Goal: Find specific page/section: Find specific page/section

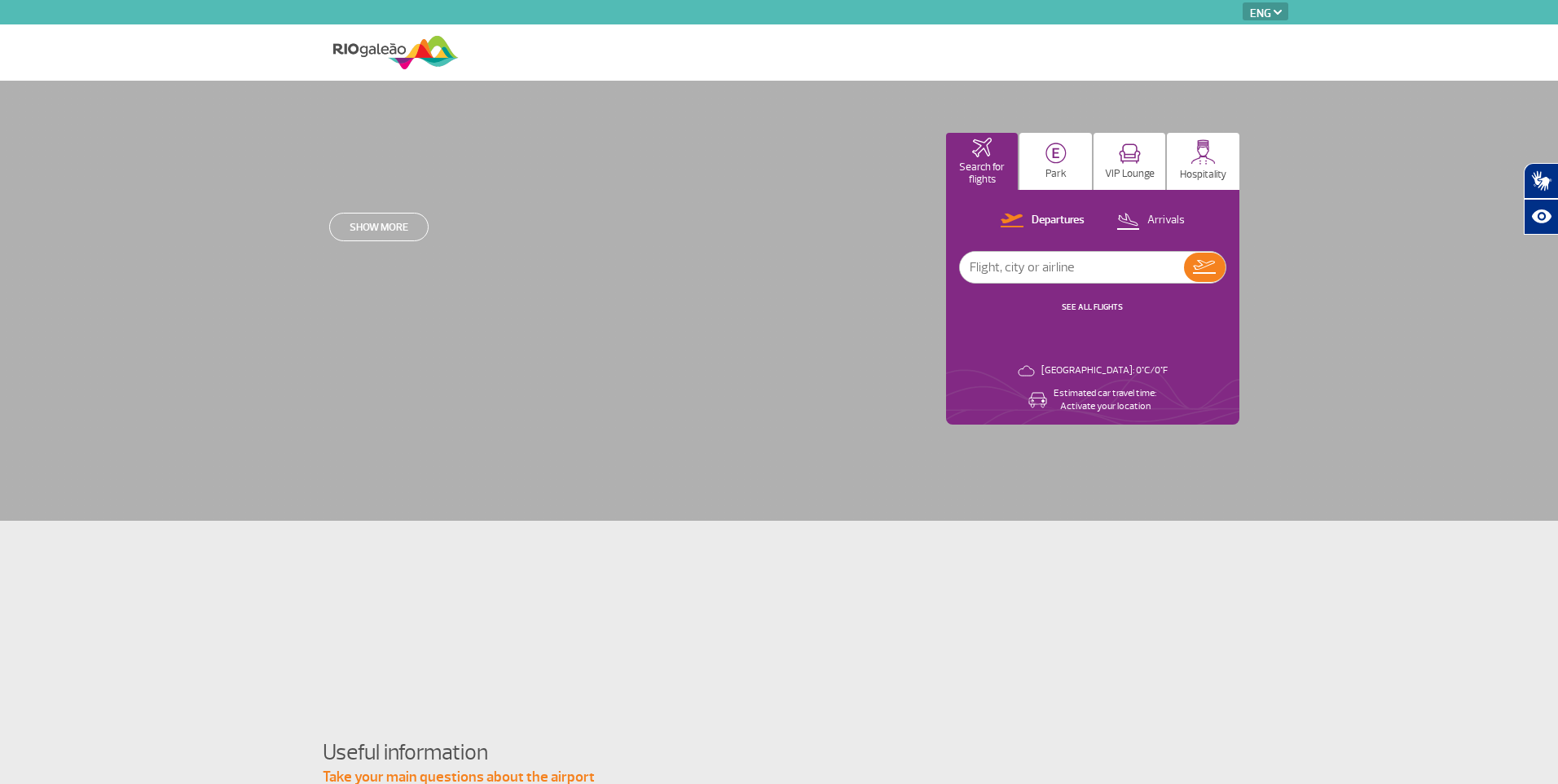
select select "en"
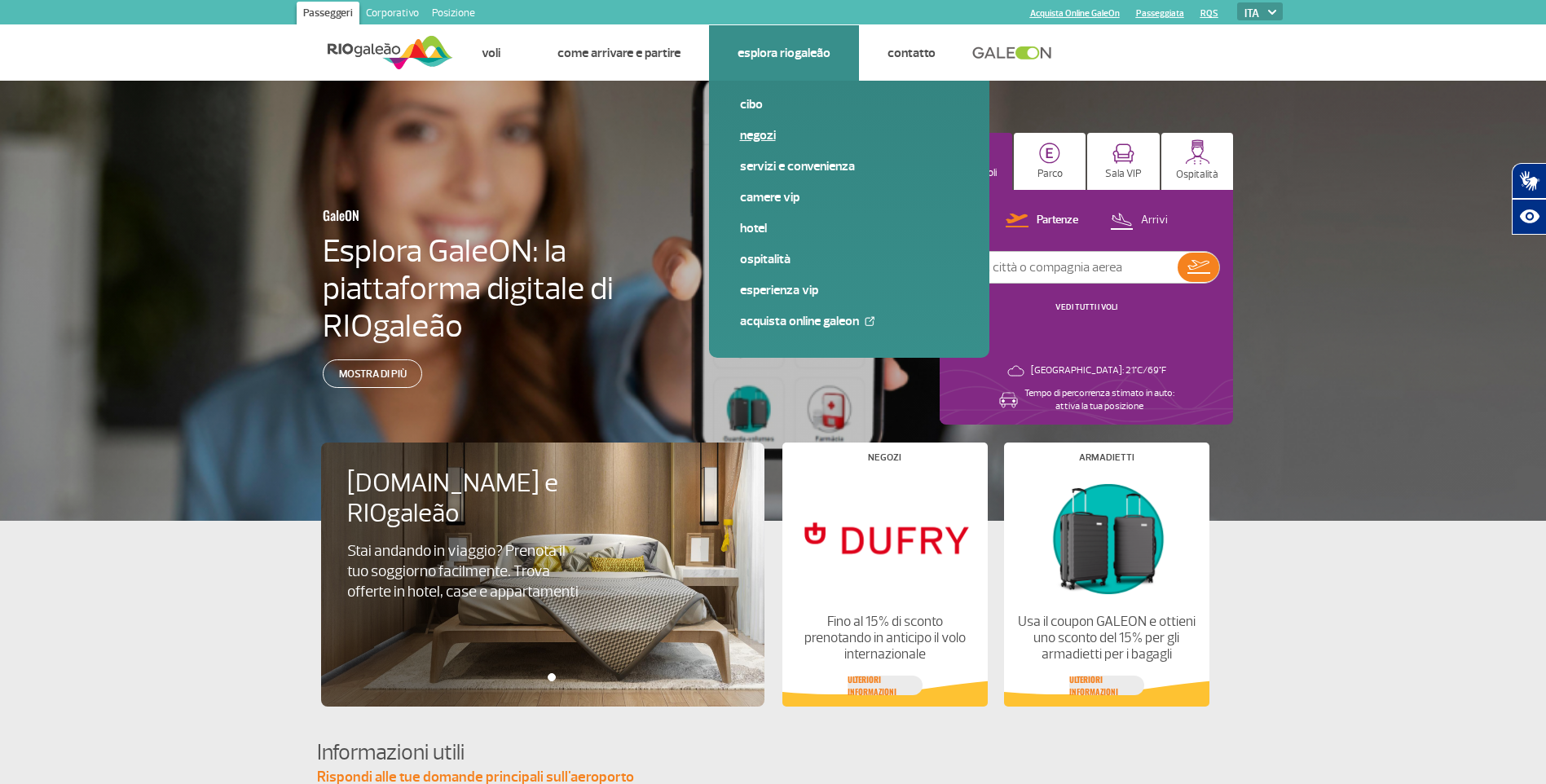
click at [763, 138] on link "Negozi" at bounding box center [849, 135] width 218 height 18
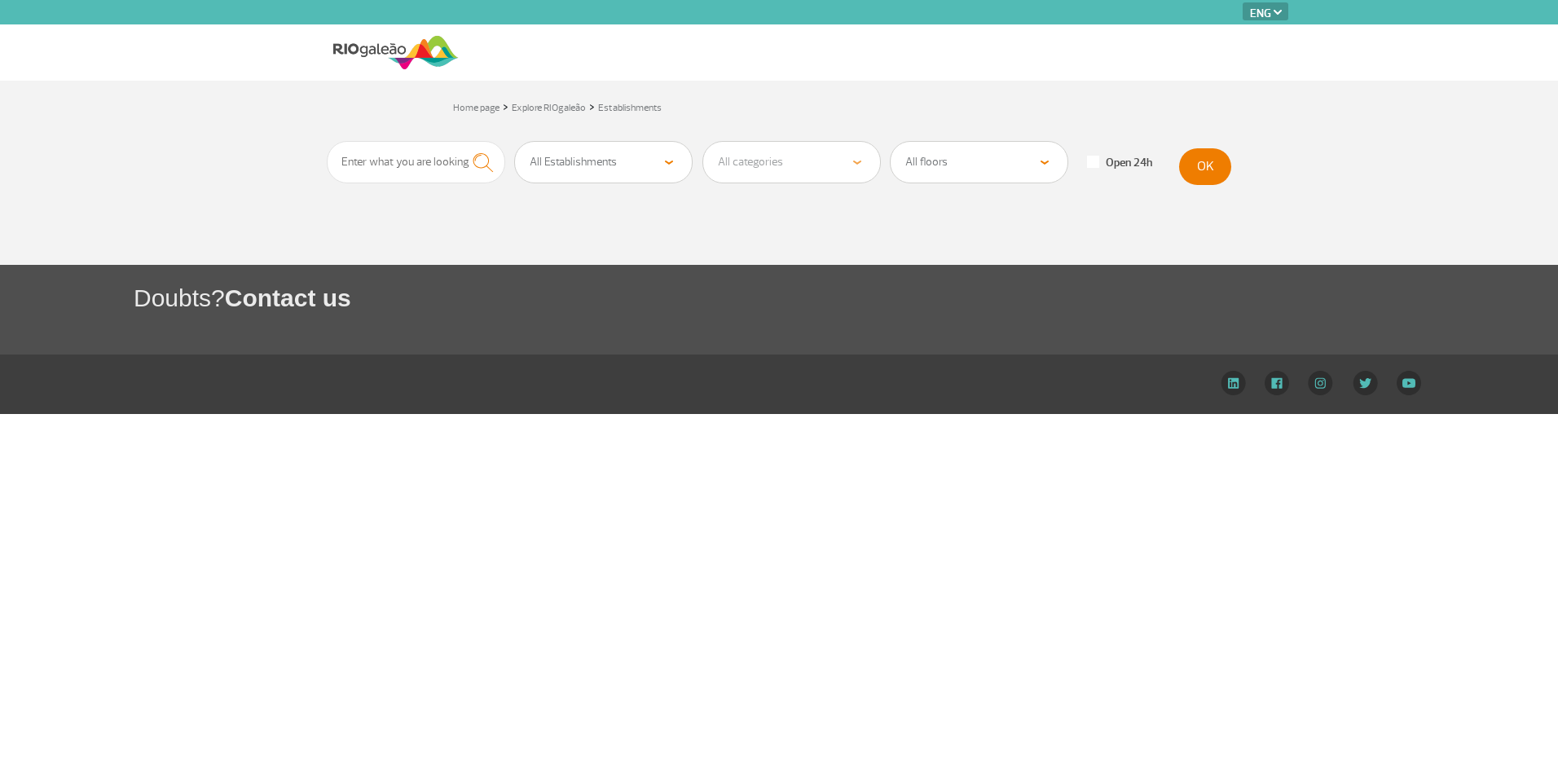
select select "en"
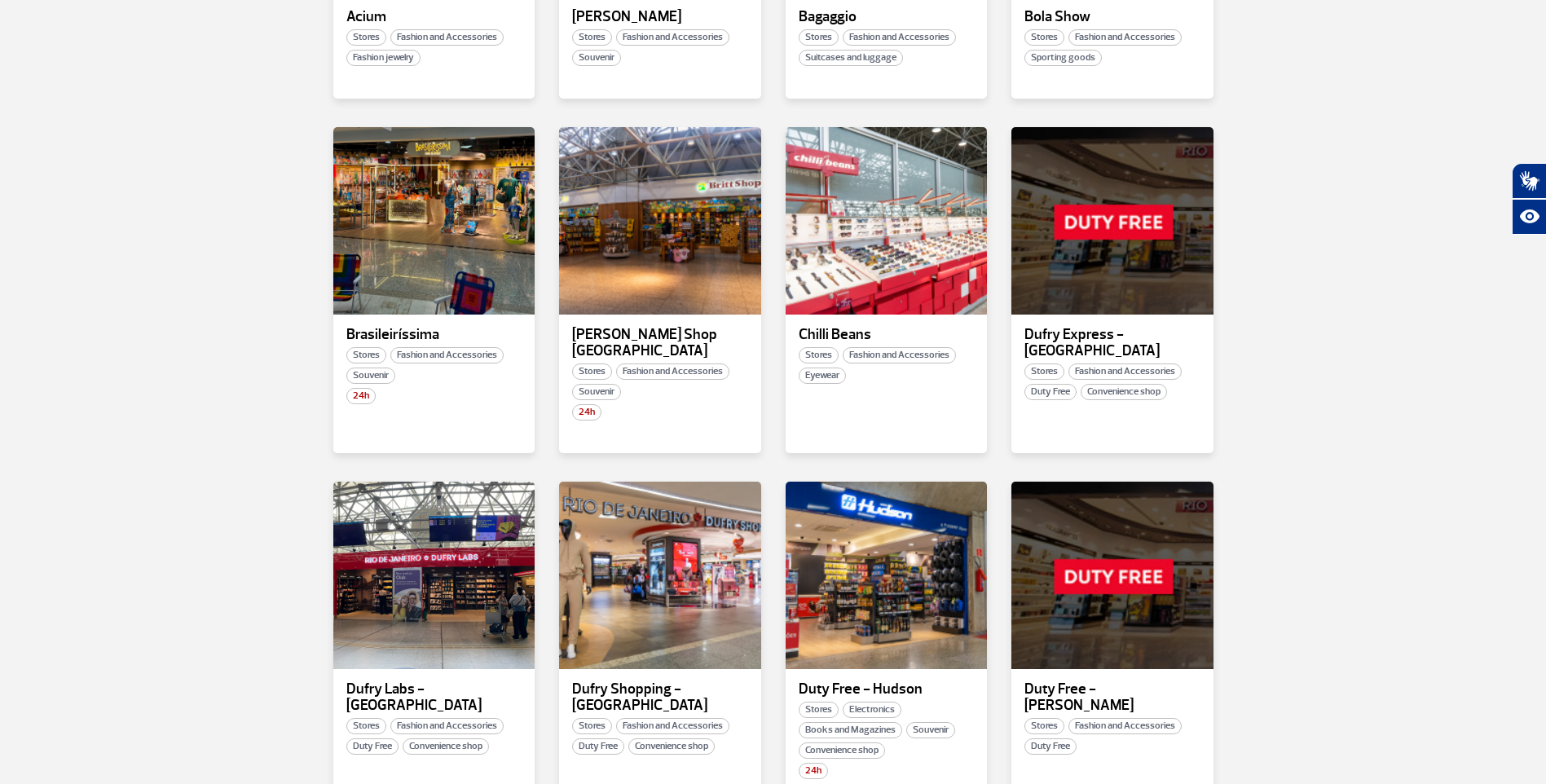
scroll to position [570, 0]
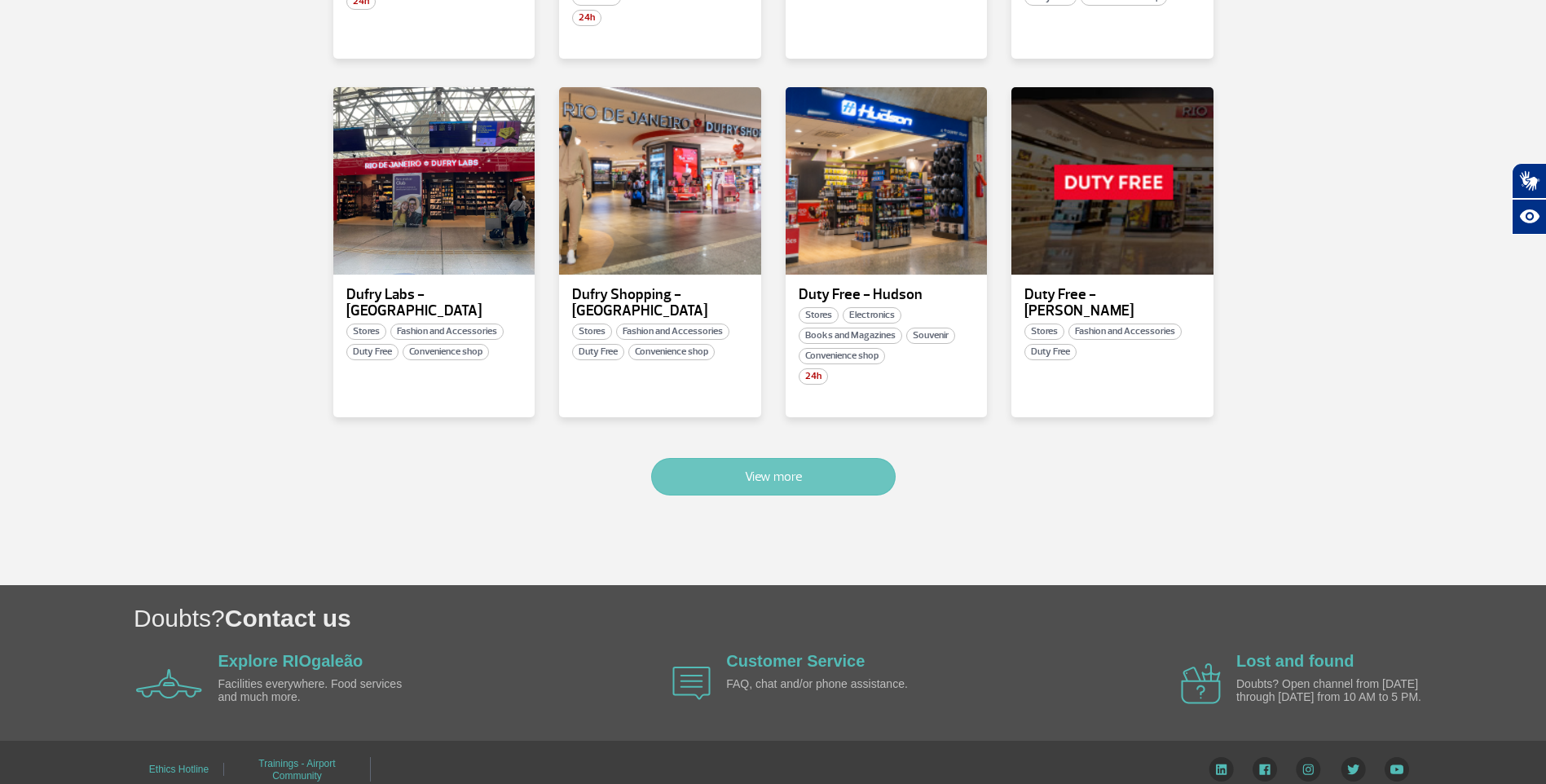
click at [790, 458] on button "View more" at bounding box center [773, 476] width 245 height 37
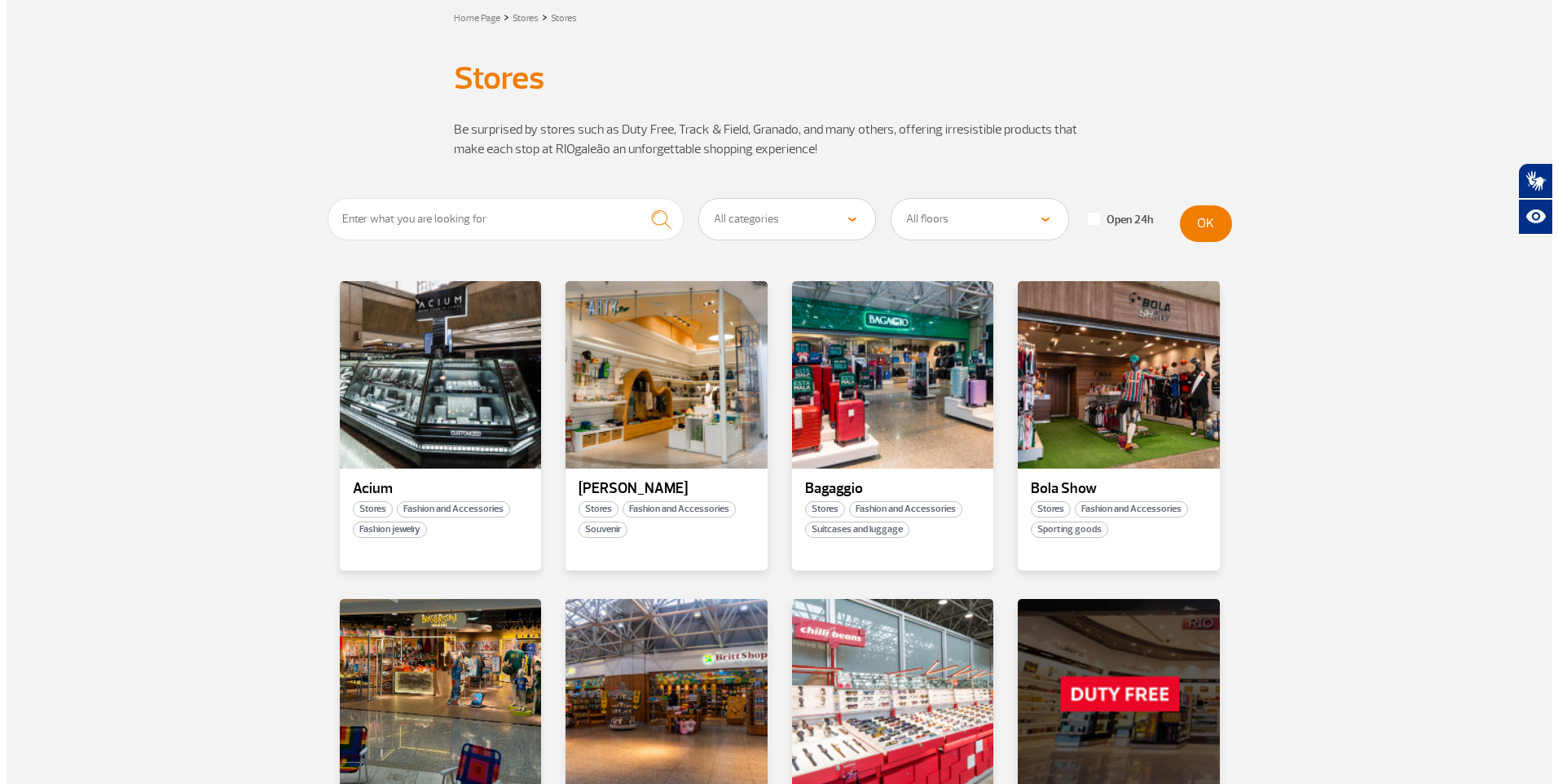
scroll to position [0, 0]
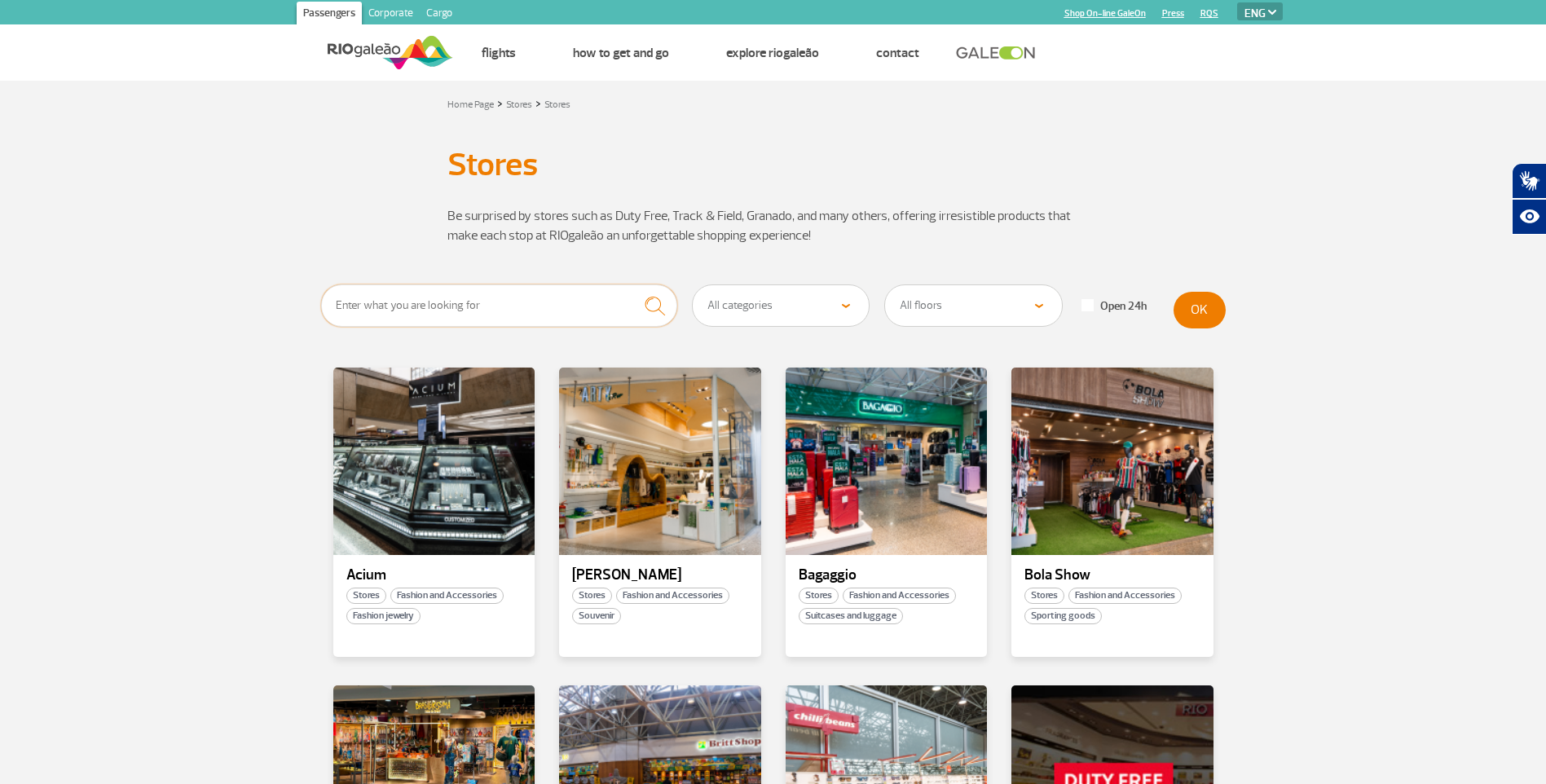
click at [513, 309] on input "text" at bounding box center [499, 305] width 357 height 43
type input "claro"
click at [738, 314] on select "All categories Beauty &amp; Cosmetics Electronics Books and Magazines Fashion a…" at bounding box center [782, 305] width 177 height 41
click at [1189, 308] on button "OK" at bounding box center [1199, 310] width 52 height 37
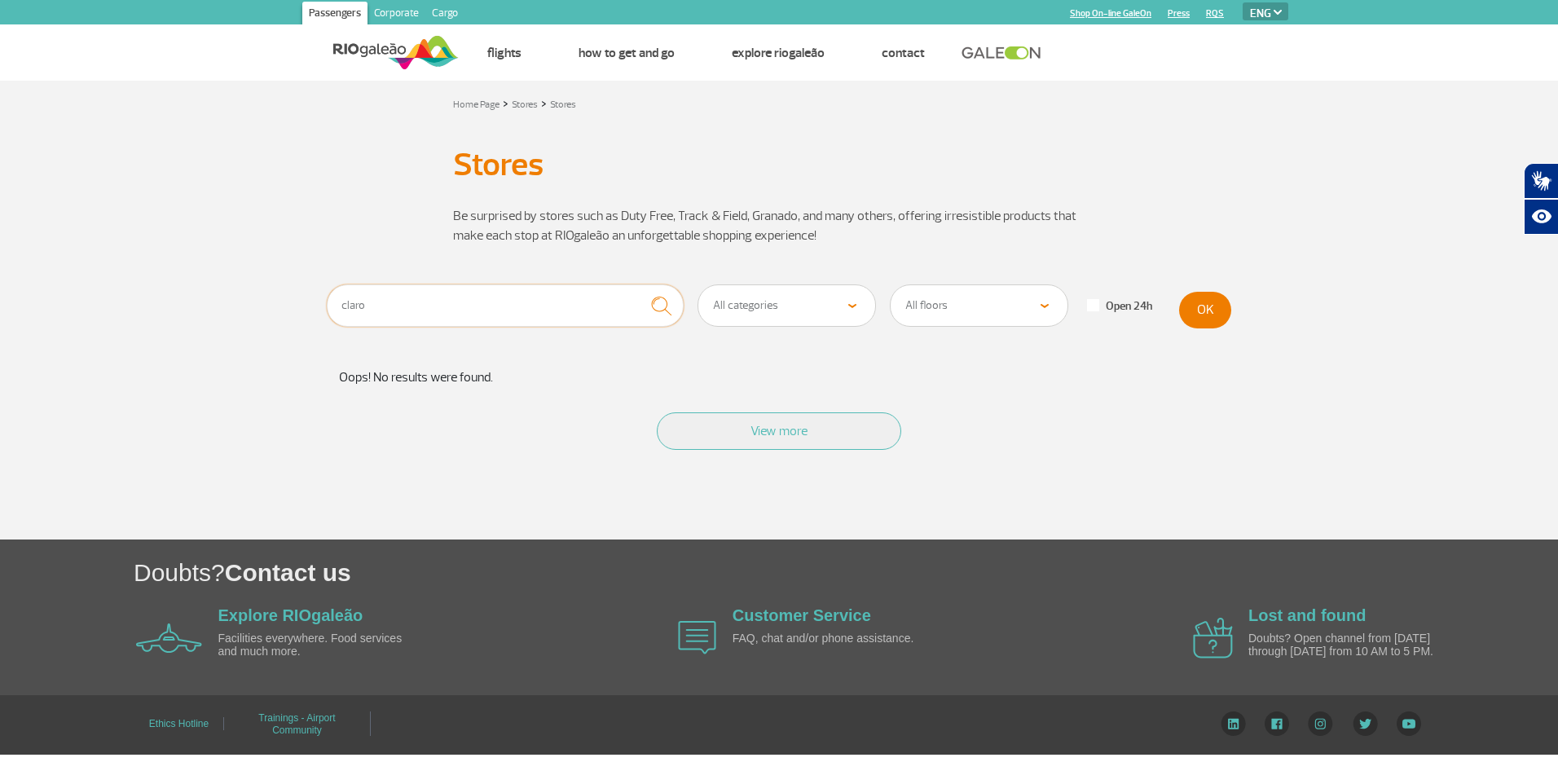
click at [451, 295] on input "claro" at bounding box center [504, 305] width 357 height 43
